Goal: Information Seeking & Learning: Check status

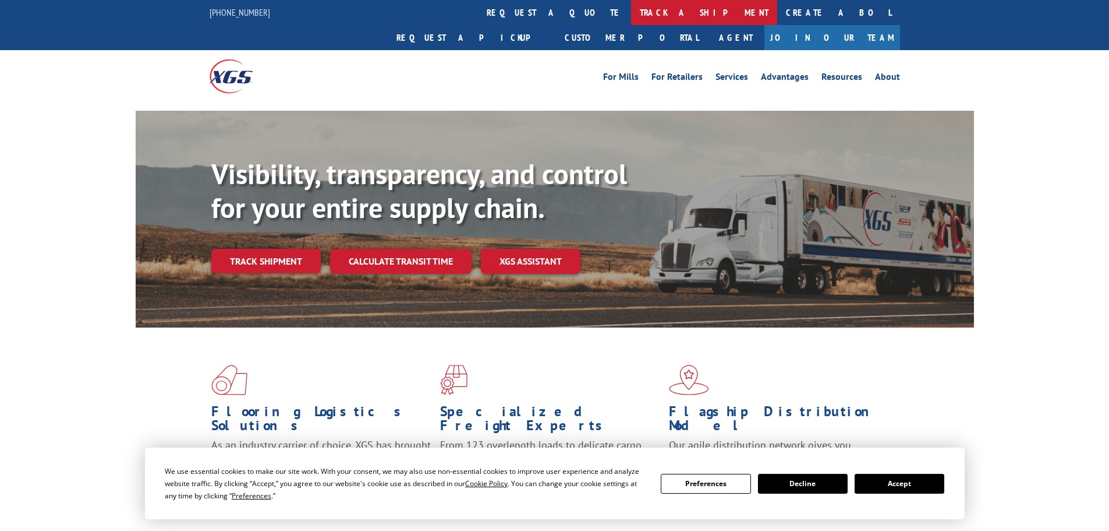
click at [631, 10] on link "track a shipment" at bounding box center [704, 12] width 146 height 25
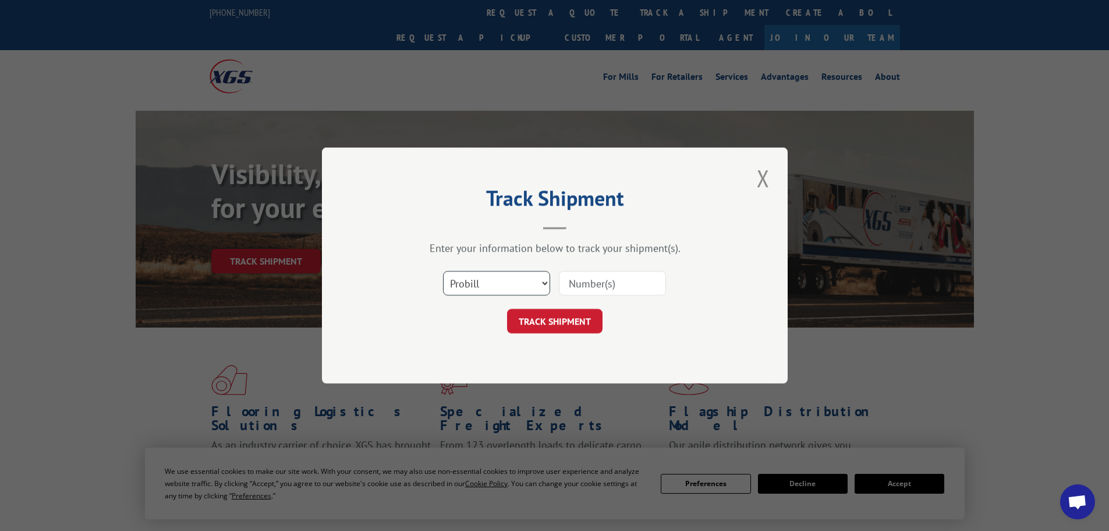
click at [512, 276] on select "Select category... Probill BOL PO" at bounding box center [496, 283] width 107 height 24
select select "bol"
click at [443, 271] on select "Select category... Probill BOL PO" at bounding box center [496, 283] width 107 height 24
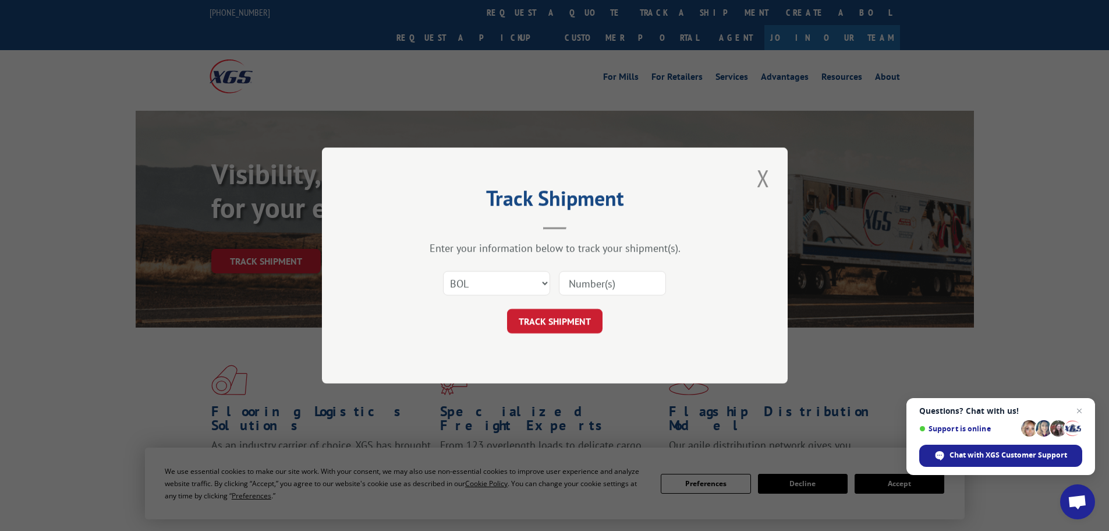
click at [592, 285] on input at bounding box center [612, 283] width 107 height 24
paste input "4833450"
type input "4833450"
click at [570, 315] on button "TRACK SHIPMENT" at bounding box center [555, 321] width 96 height 24
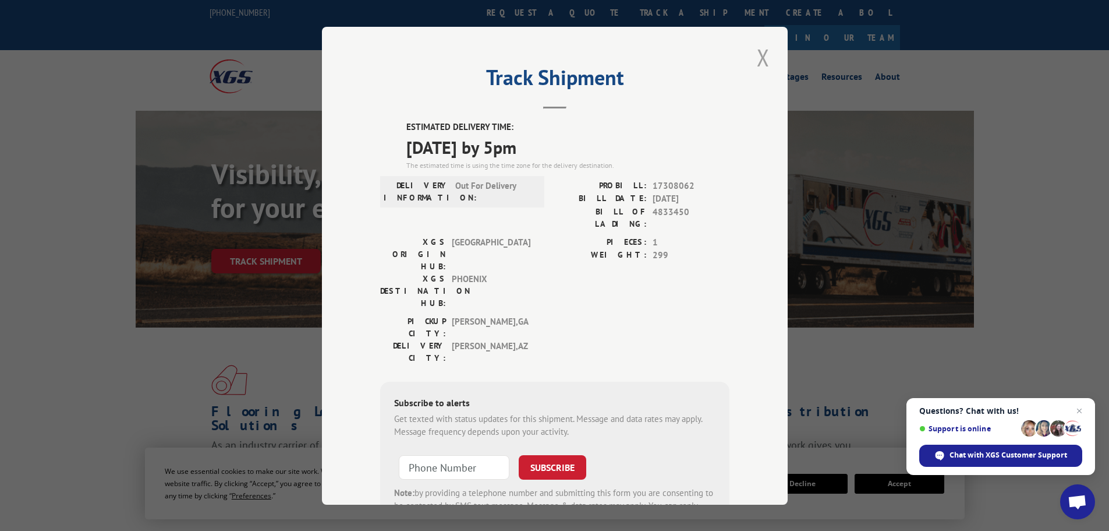
click at [763, 59] on button "Close modal" at bounding box center [764, 57] width 20 height 32
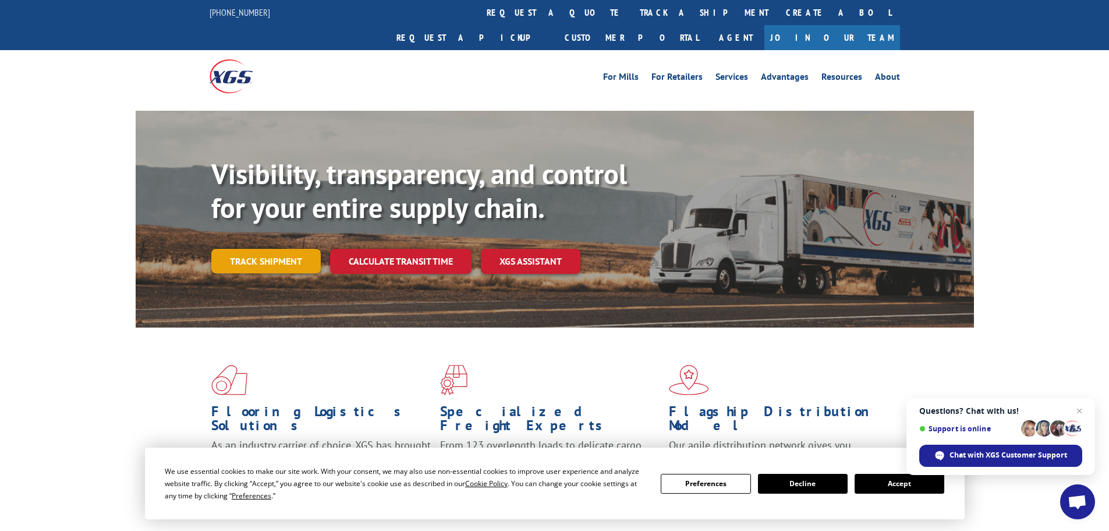
click at [308, 249] on link "Track shipment" at bounding box center [265, 261] width 109 height 24
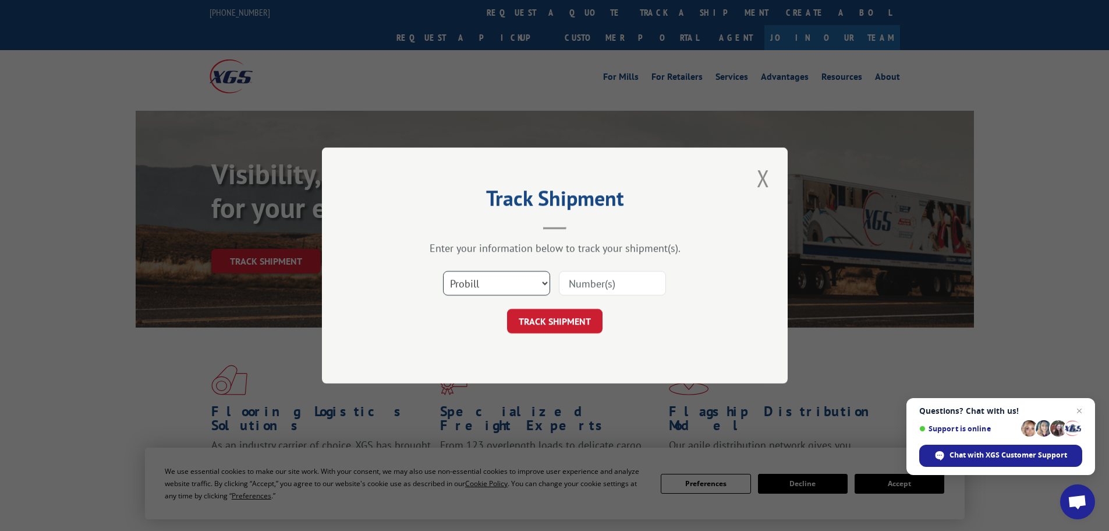
click at [541, 290] on select "Select category... Probill BOL PO" at bounding box center [496, 283] width 107 height 24
select select "bol"
click at [443, 271] on select "Select category... Probill BOL PO" at bounding box center [496, 283] width 107 height 24
click at [575, 288] on input at bounding box center [612, 283] width 107 height 24
paste input "5957361"
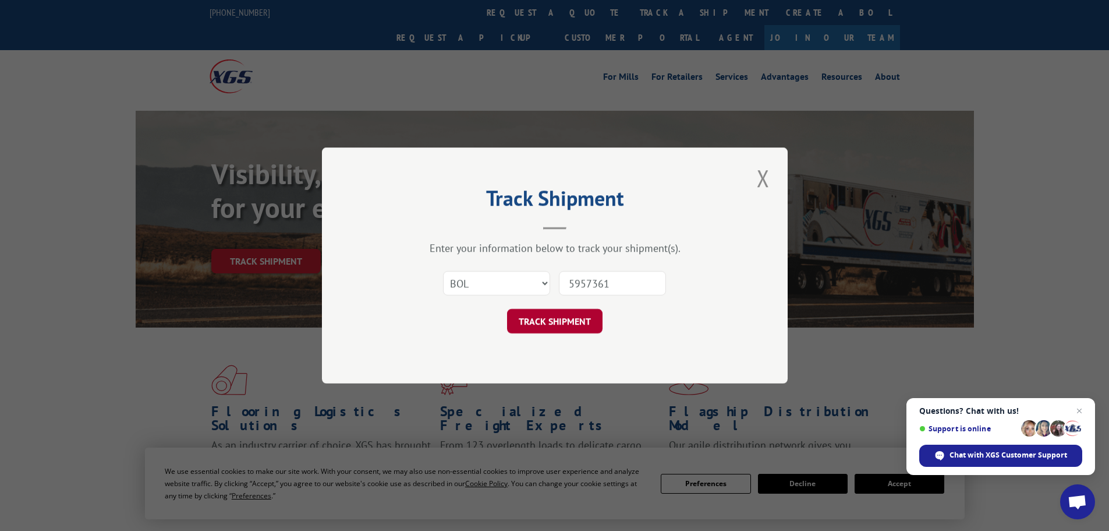
type input "5957361"
click at [582, 312] on button "TRACK SHIPMENT" at bounding box center [555, 321] width 96 height 24
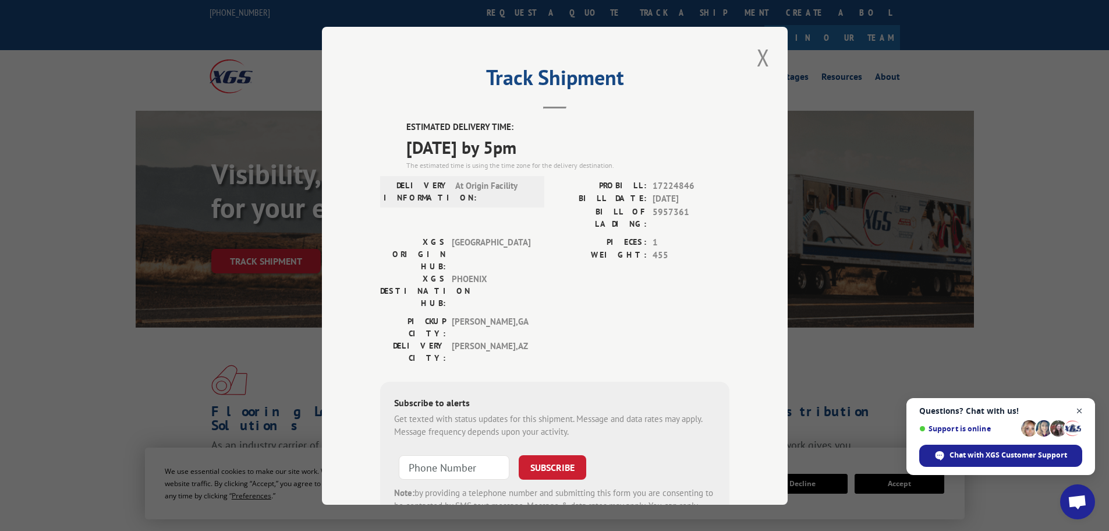
click at [1080, 411] on span "Open chat" at bounding box center [1080, 411] width 15 height 15
